Goal: Obtain resource: Download file/media

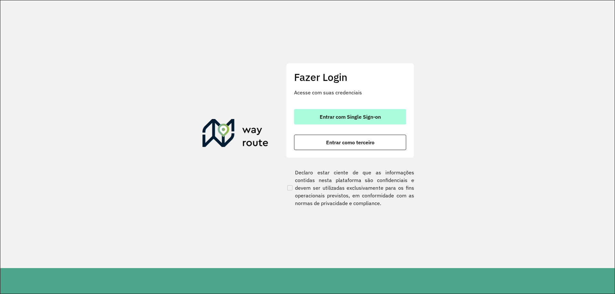
click at [360, 119] on span "Entrar com Single Sign-on" at bounding box center [350, 116] width 61 height 5
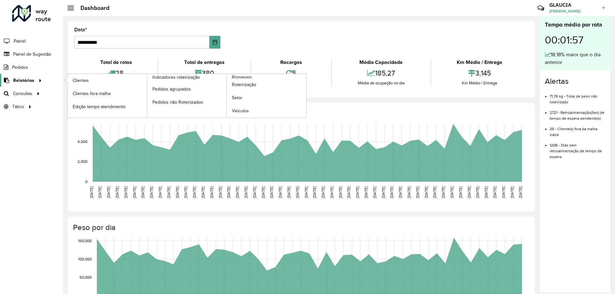
click at [16, 79] on span "Relatórios" at bounding box center [23, 80] width 21 height 7
click at [237, 78] on ul "Clientes Clientes fora malha Edição tempo atendimento Indicadores roteirização …" at bounding box center [181, 96] width 240 height 44
click at [240, 77] on span "Romaneio" at bounding box center [242, 77] width 21 height 7
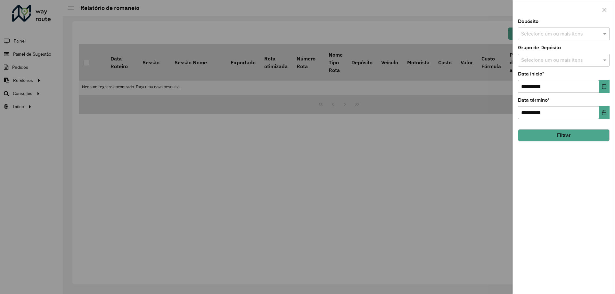
click at [599, 39] on div "Selecione um ou mais itens" at bounding box center [564, 34] width 92 height 13
click at [523, 69] on div "CDD Aracaju" at bounding box center [563, 66] width 91 height 11
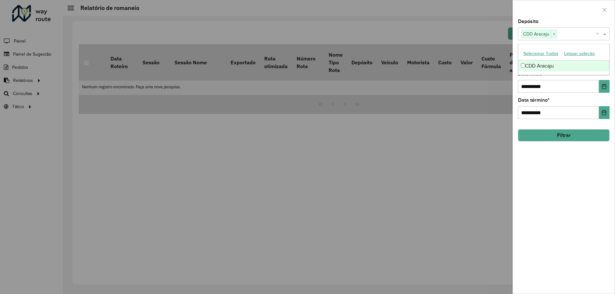
click at [548, 158] on div "**********" at bounding box center [564, 156] width 102 height 275
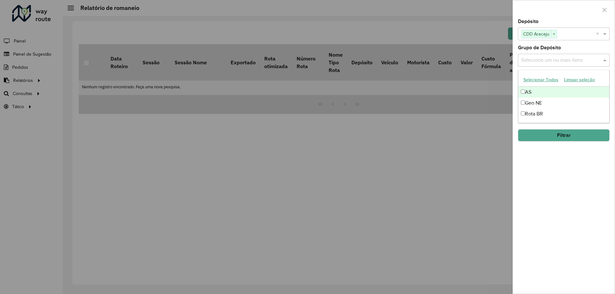
click at [561, 55] on div "Selecione um ou mais itens" at bounding box center [564, 60] width 92 height 13
click at [543, 80] on button "Selecionar Todos" at bounding box center [540, 80] width 41 height 10
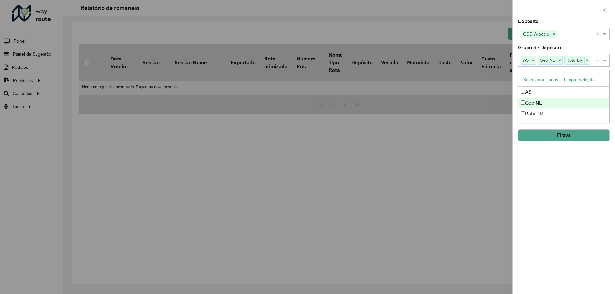
click at [549, 156] on div "**********" at bounding box center [564, 156] width 102 height 275
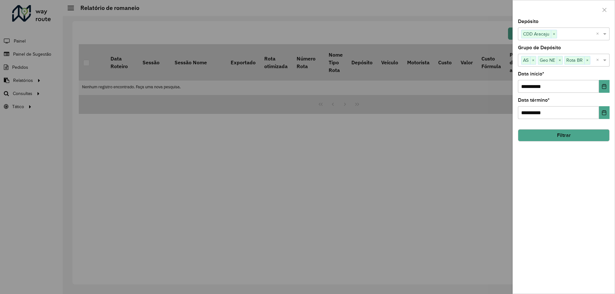
click at [569, 136] on button "Filtrar" at bounding box center [564, 135] width 92 height 12
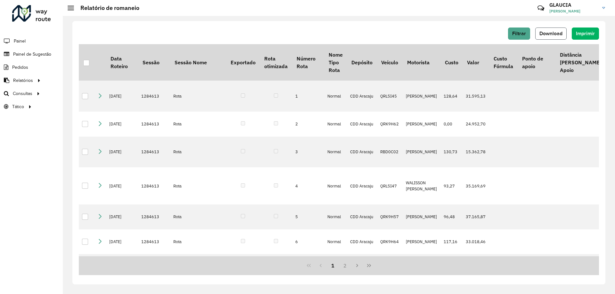
click at [551, 37] on button "Download" at bounding box center [550, 34] width 31 height 12
